Goal: Transaction & Acquisition: Purchase product/service

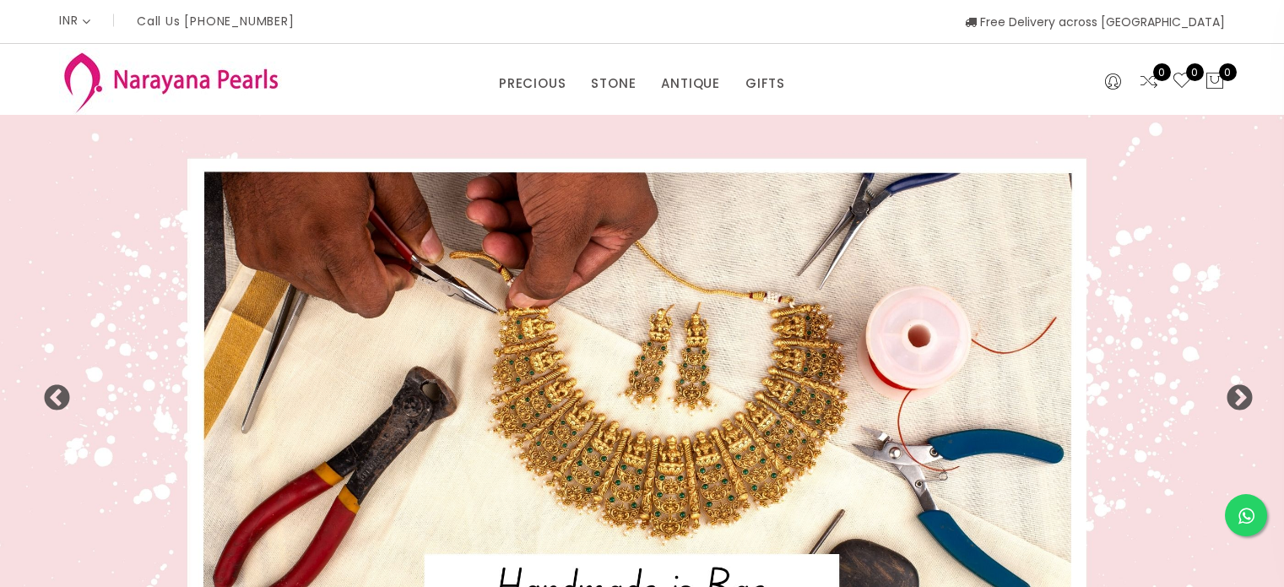
select select "INR"
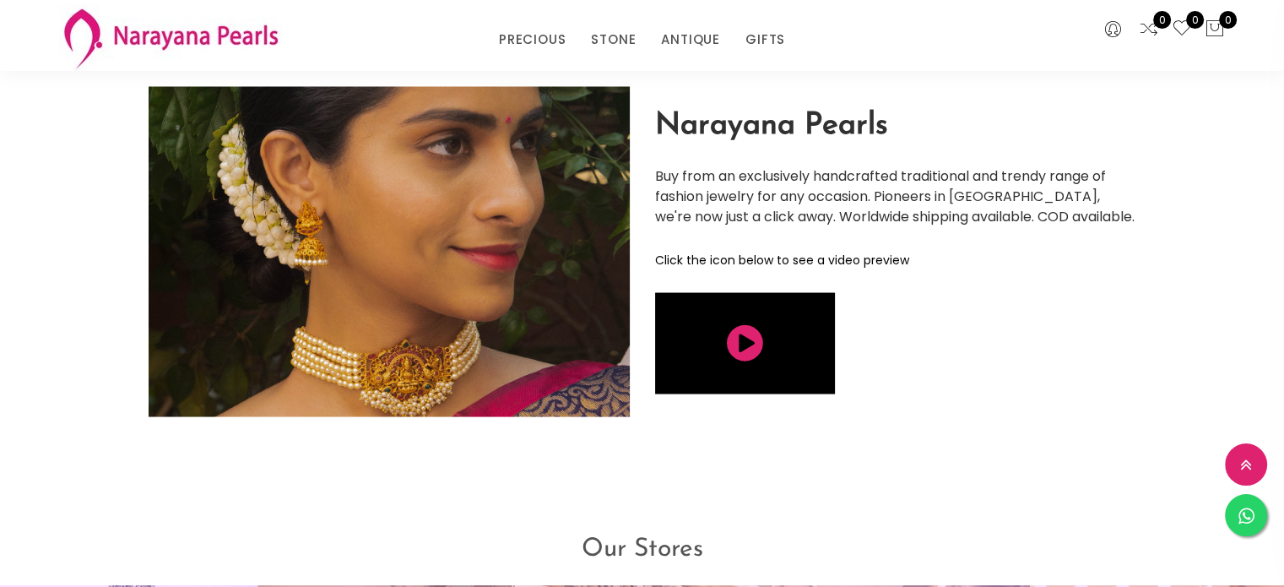
scroll to position [3173, 0]
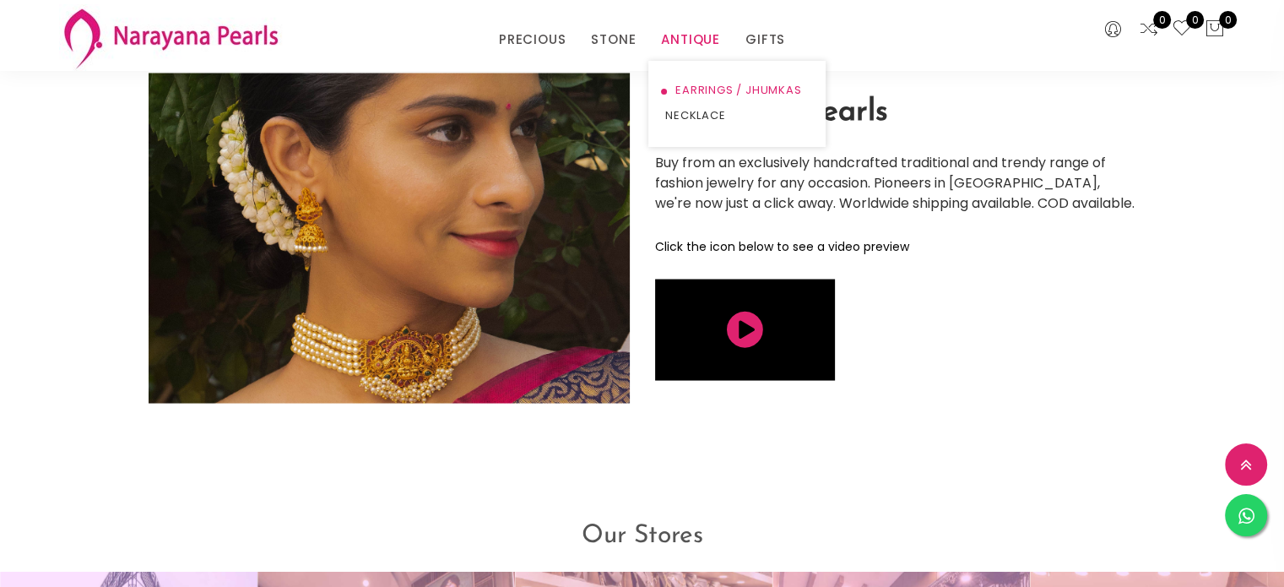
click at [685, 90] on link "EARRINGS / JHUMKAS" at bounding box center [736, 90] width 143 height 25
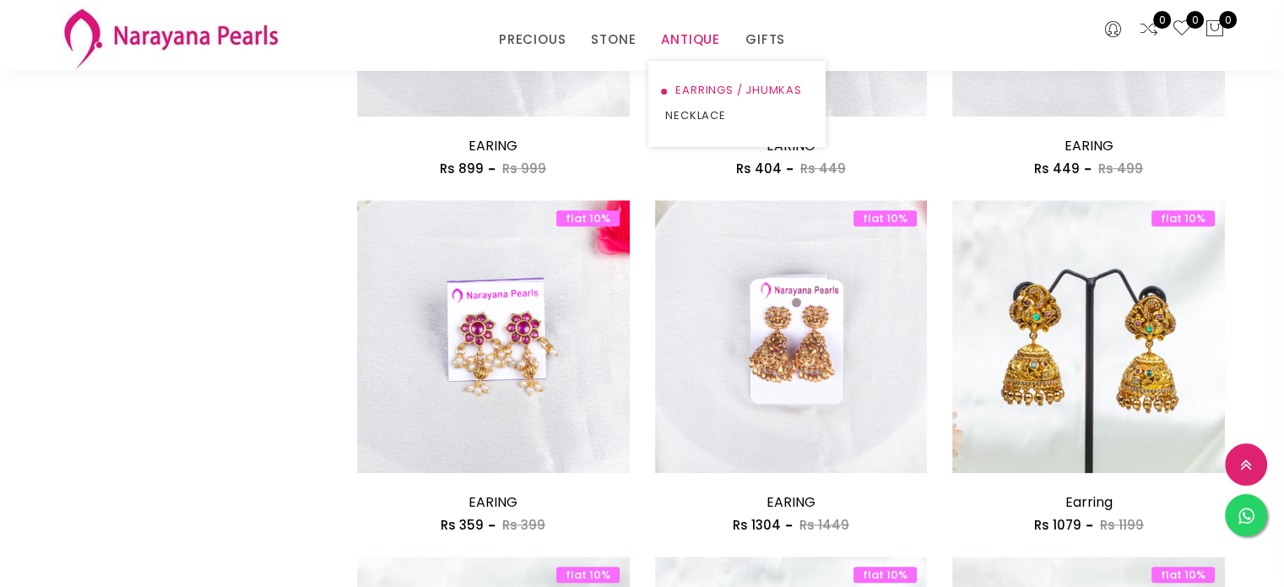
scroll to position [1519, 0]
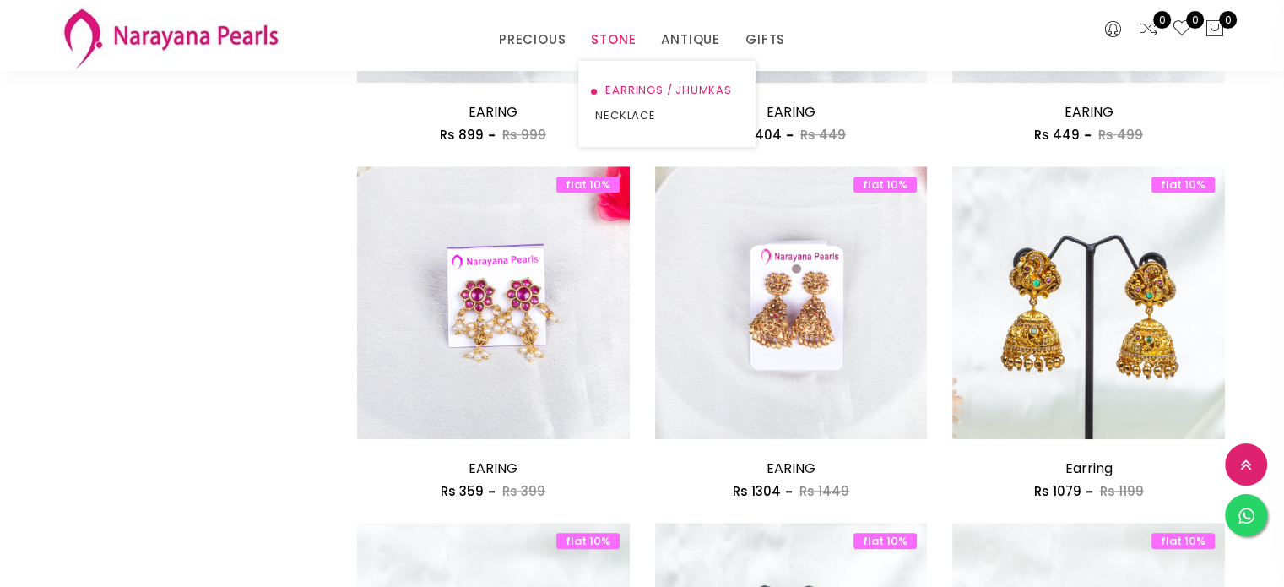
click at [616, 86] on link "EARRINGS / JHUMKAS" at bounding box center [666, 90] width 143 height 25
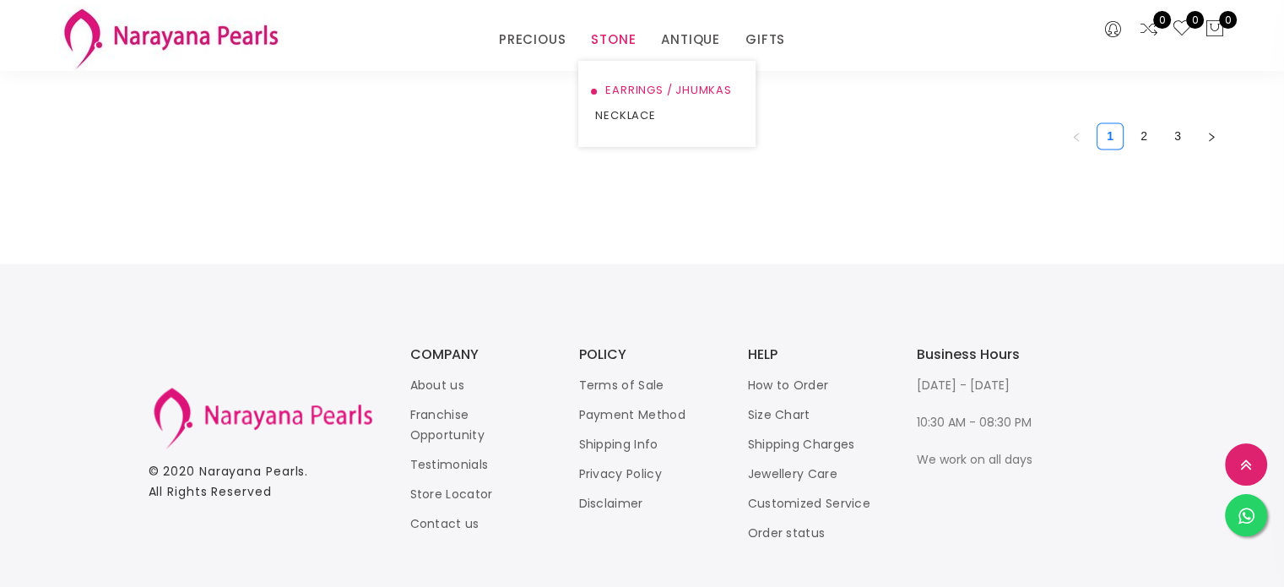
scroll to position [2667, 0]
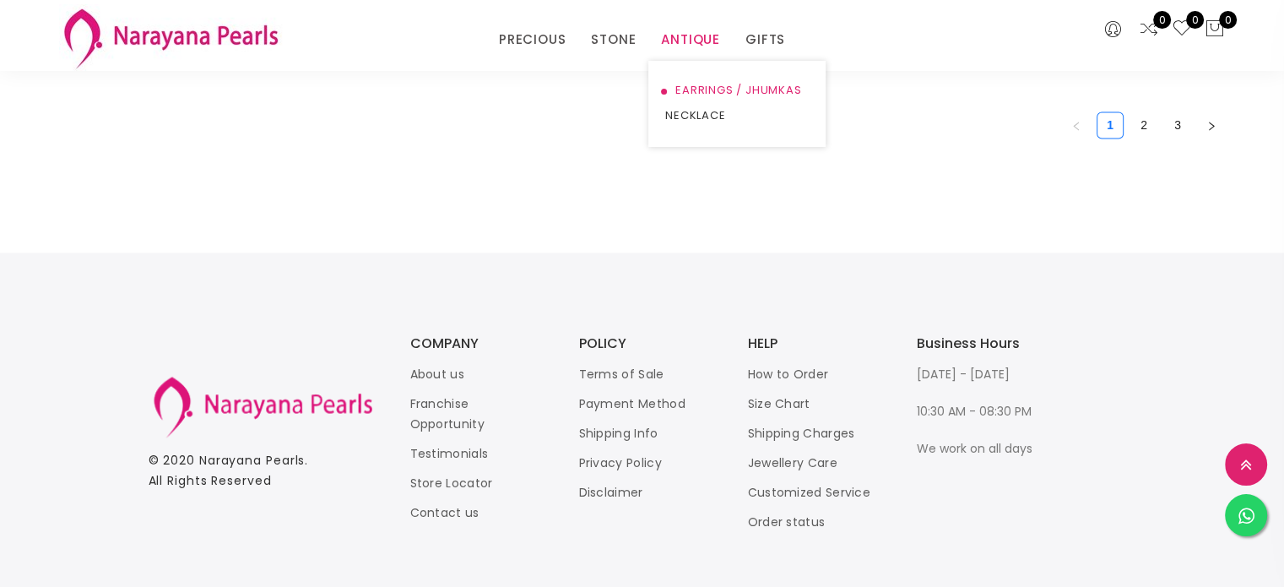
click at [692, 87] on link "EARRINGS / JHUMKAS" at bounding box center [736, 90] width 143 height 25
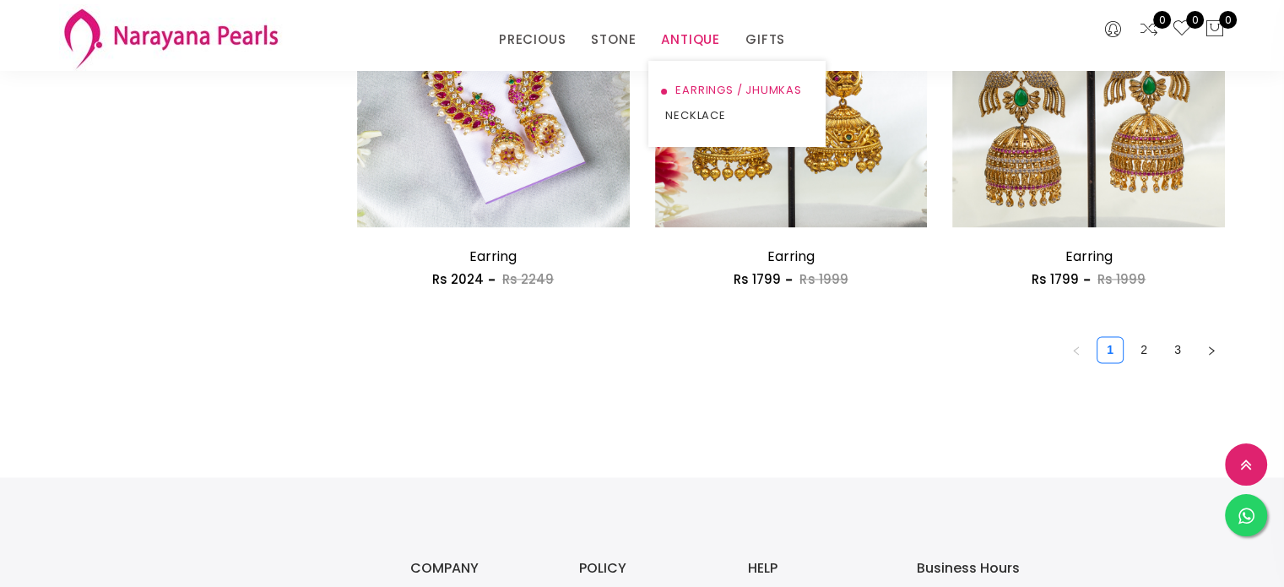
scroll to position [2667, 0]
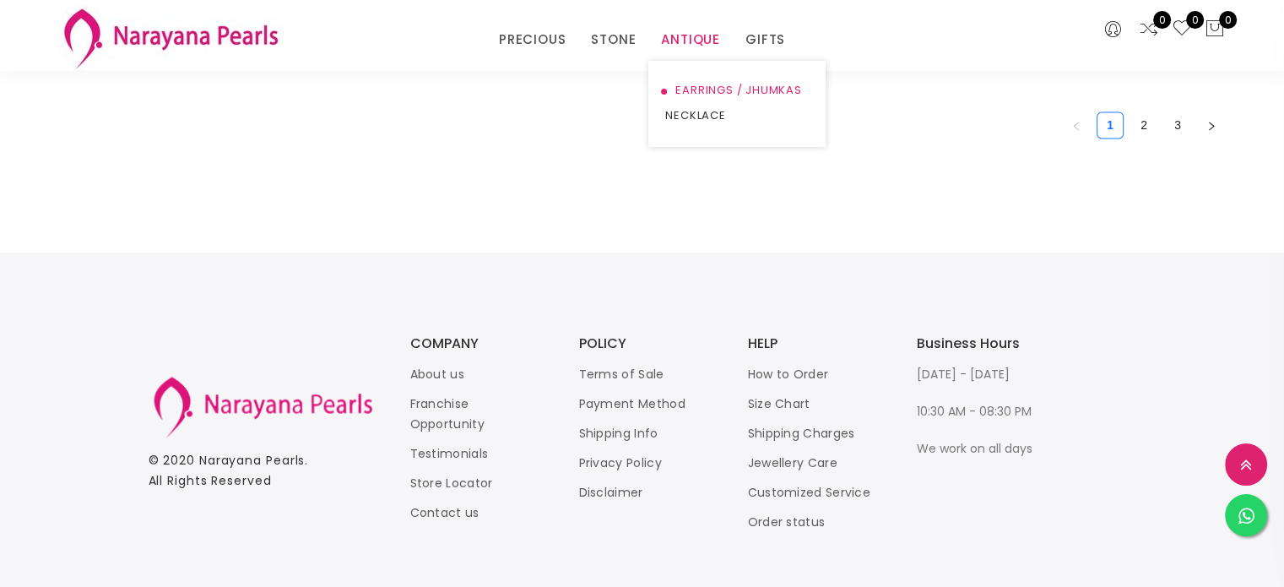
click at [695, 84] on link "EARRINGS / JHUMKAS" at bounding box center [736, 90] width 143 height 25
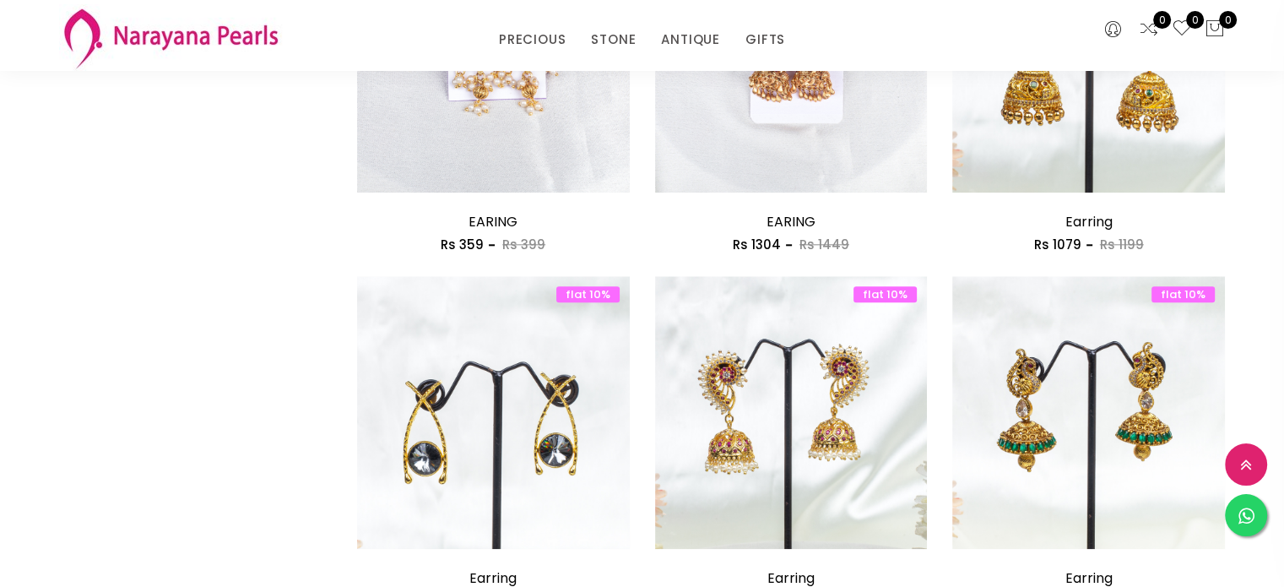
scroll to position [1688, 0]
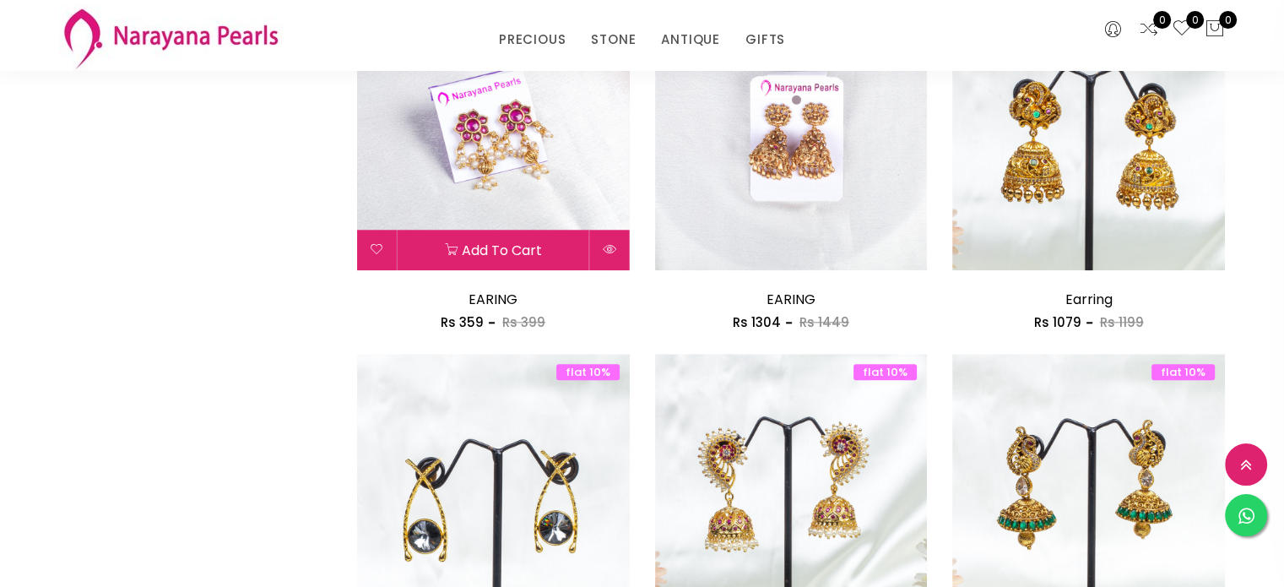
click at [506, 127] on img at bounding box center [493, 133] width 273 height 273
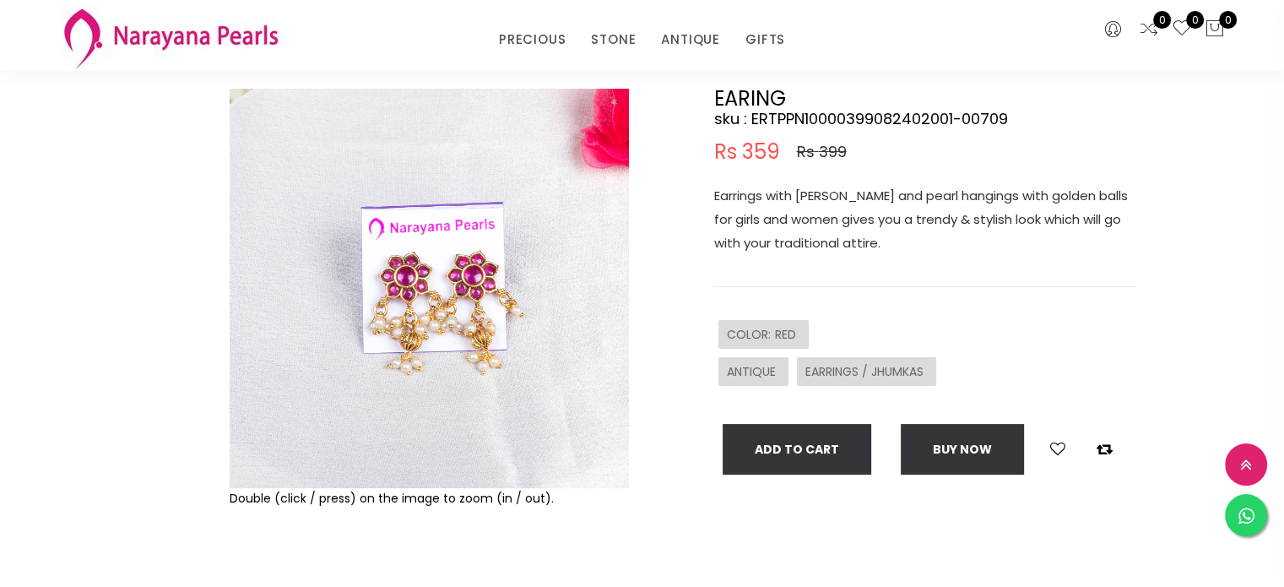
scroll to position [101, 0]
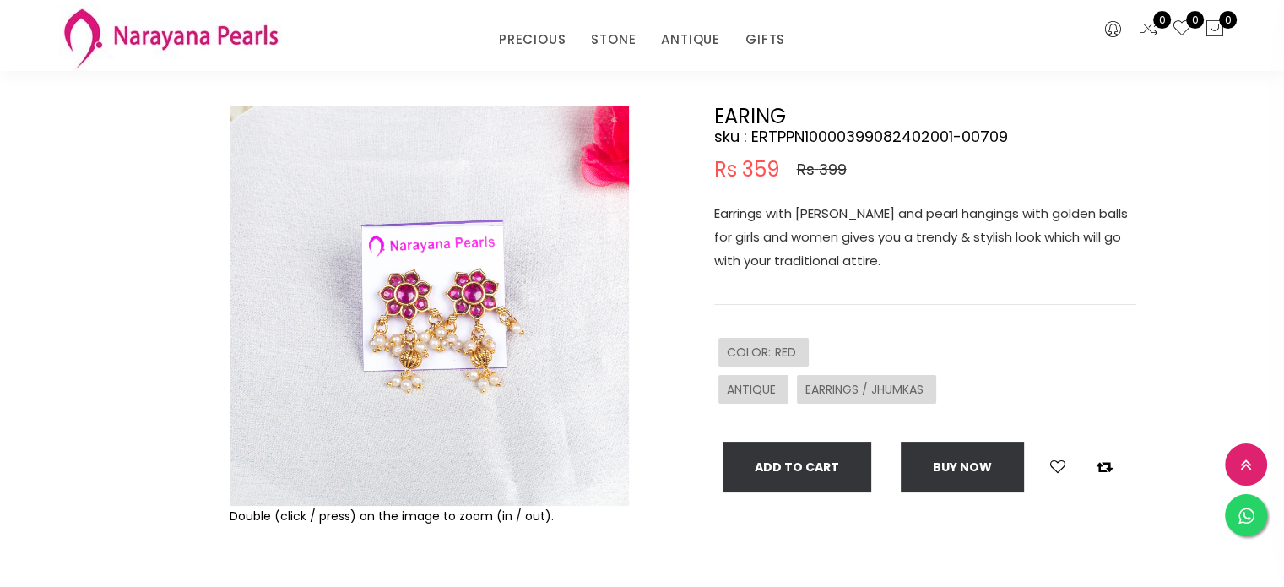
scroll to position [803, 0]
